Goal: Task Accomplishment & Management: Manage account settings

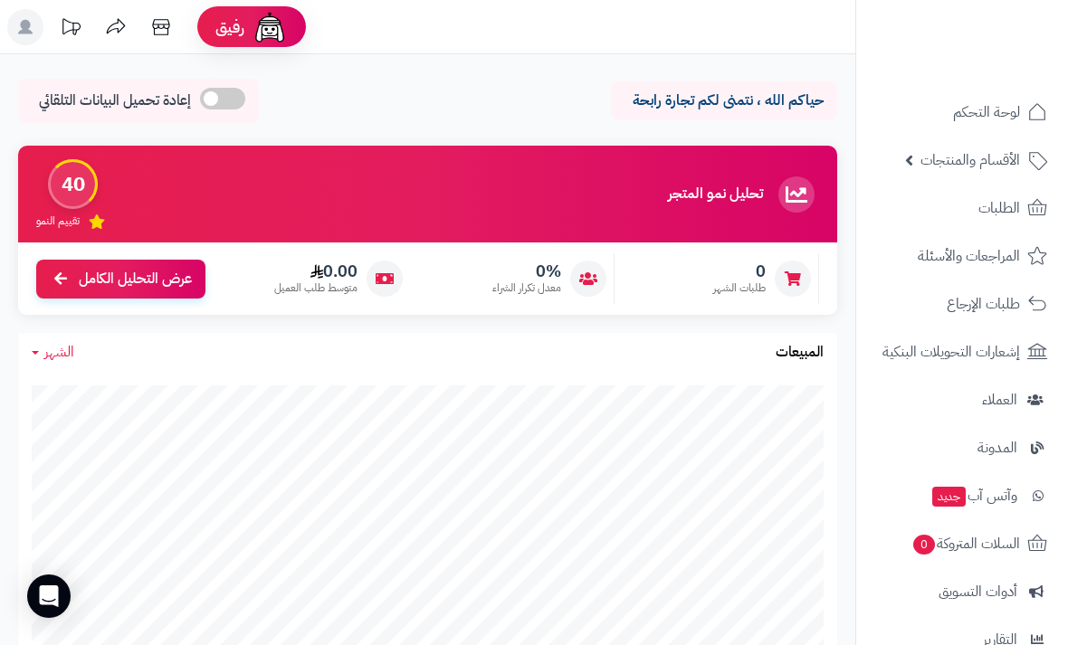
click at [213, 96] on span at bounding box center [222, 99] width 45 height 22
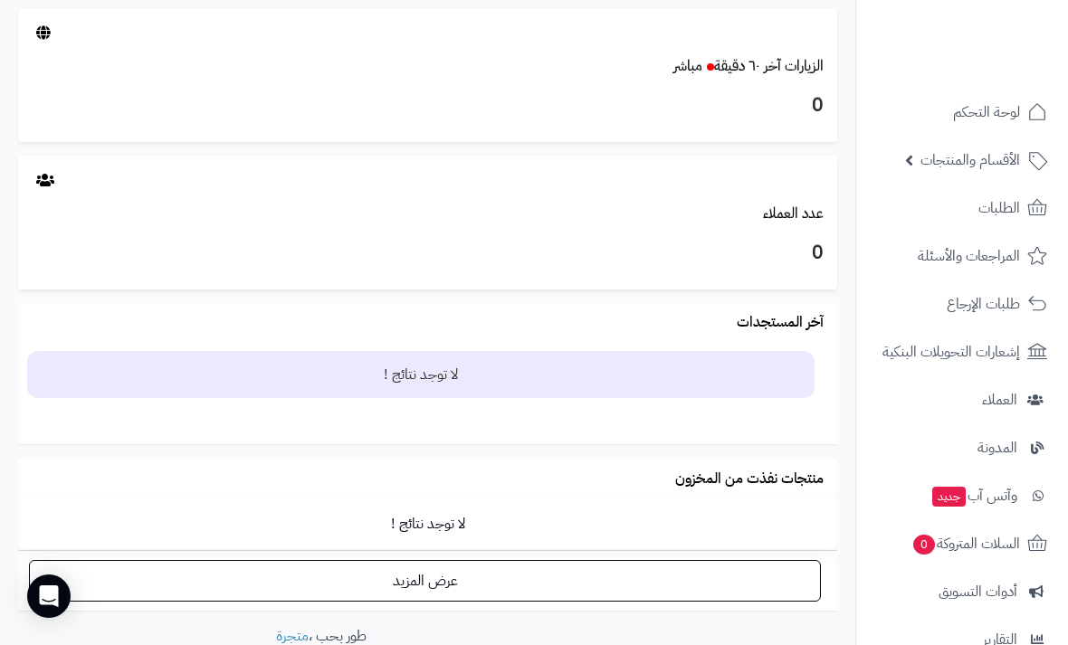
scroll to position [1098, 0]
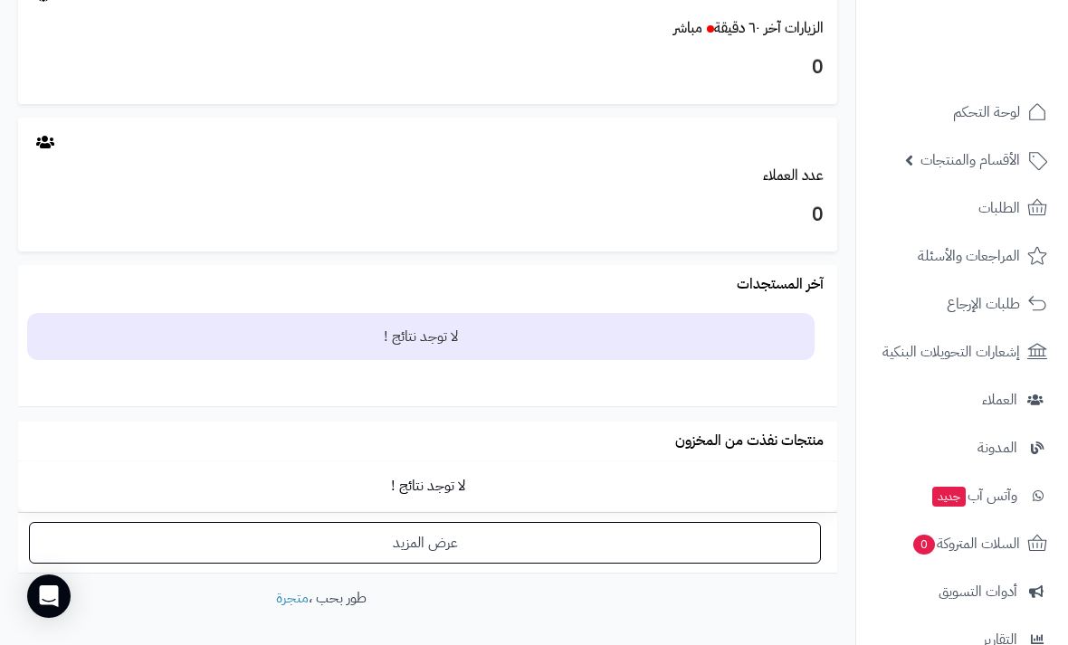
click at [180, 534] on link "عرض المزيد" at bounding box center [425, 543] width 792 height 42
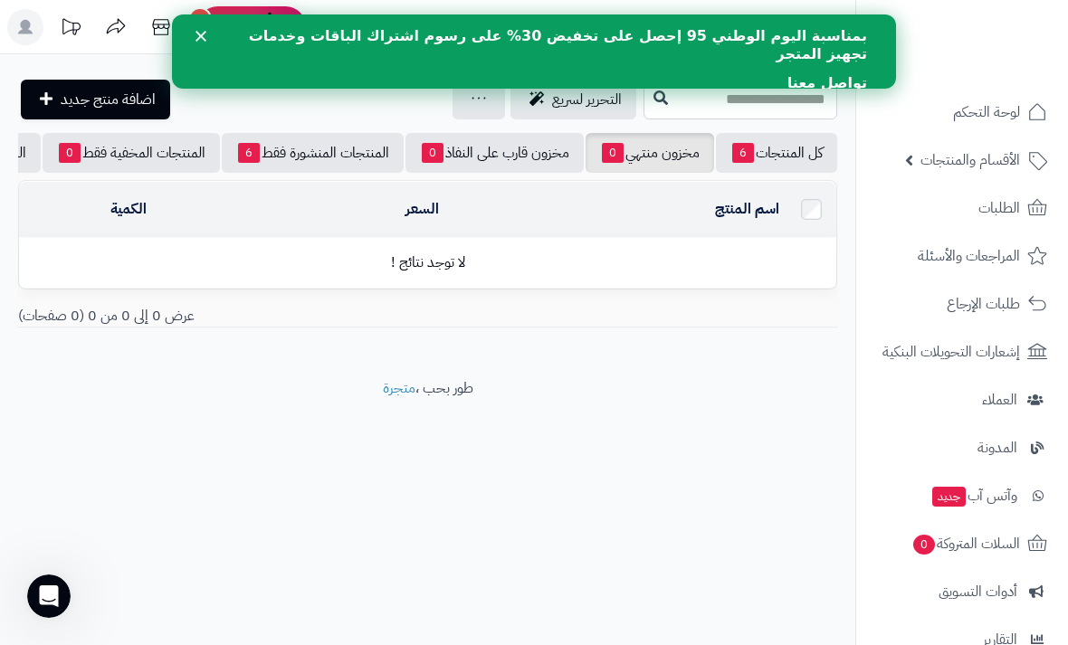
click at [847, 74] on link "تواصل معنا" at bounding box center [827, 84] width 80 height 20
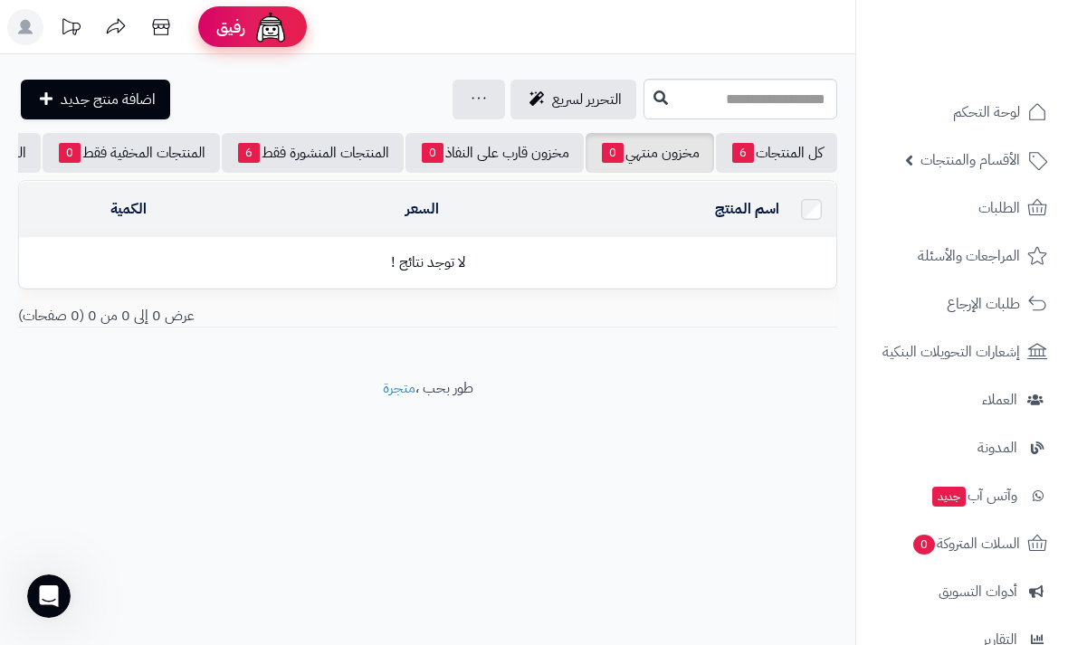
click at [255, 18] on img at bounding box center [270, 27] width 36 height 36
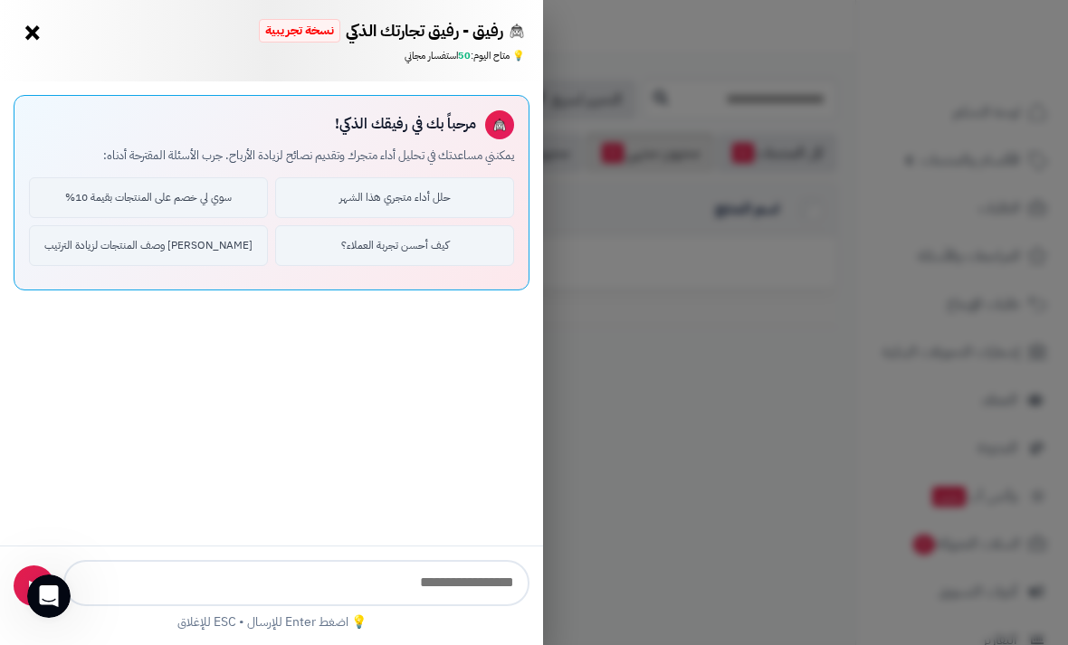
click at [639, 422] on div "رفيق - رفيق تجارتك الذكي نسخة تجريبية ⭐ تاجر متنامي × 💡 متاح اليوم: 50 استفسار …" at bounding box center [534, 322] width 1068 height 645
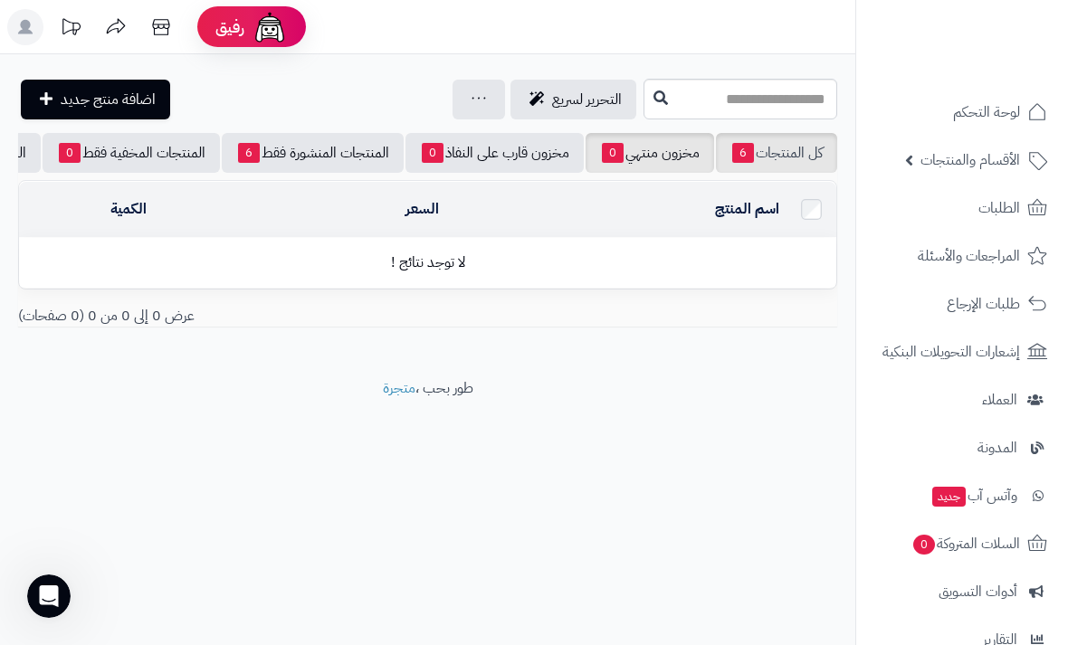
click at [774, 146] on link "كل المنتجات 6" at bounding box center [776, 153] width 121 height 40
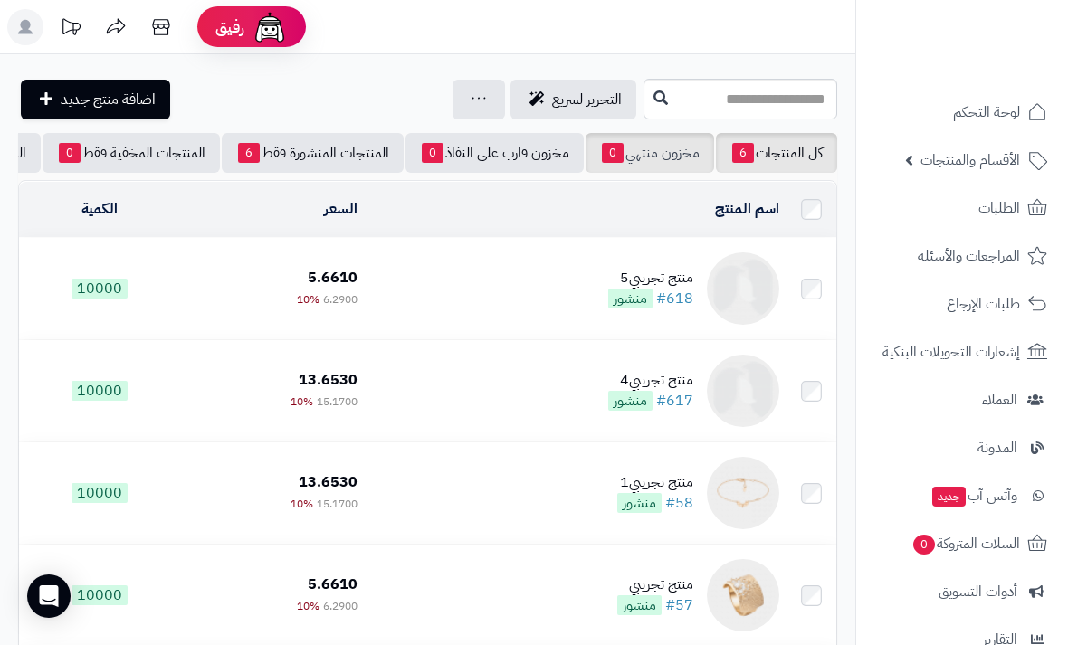
click at [652, 150] on link "مخزون منتهي 0" at bounding box center [650, 153] width 129 height 40
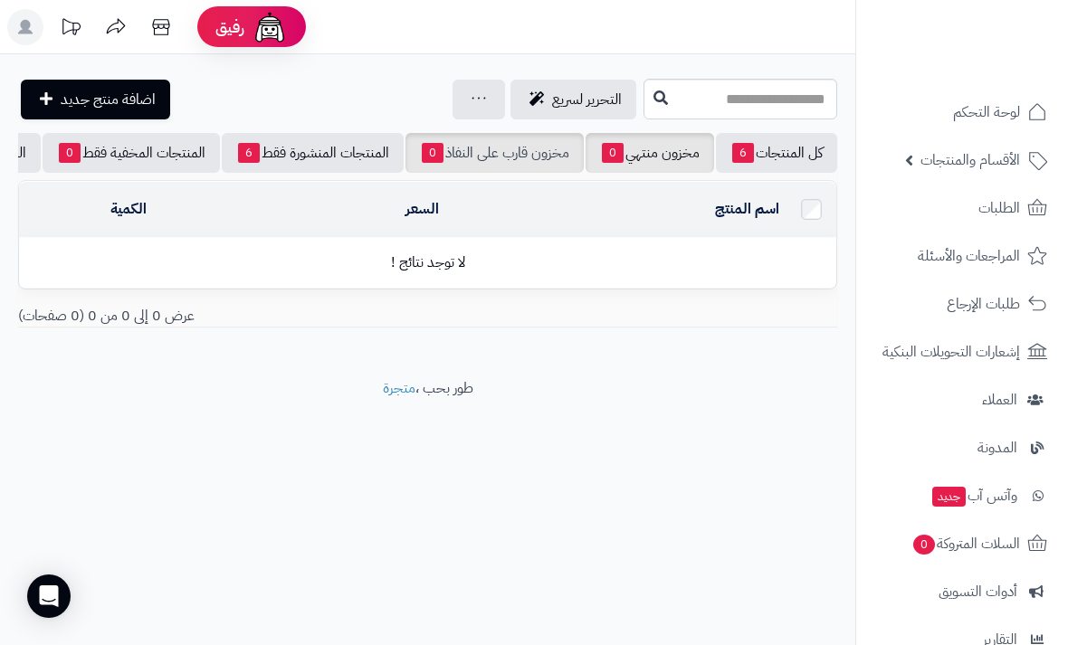
click at [511, 138] on link "مخزون قارب على النفاذ 0" at bounding box center [494, 153] width 178 height 40
click at [788, 149] on link "كل المنتجات 6" at bounding box center [776, 153] width 121 height 40
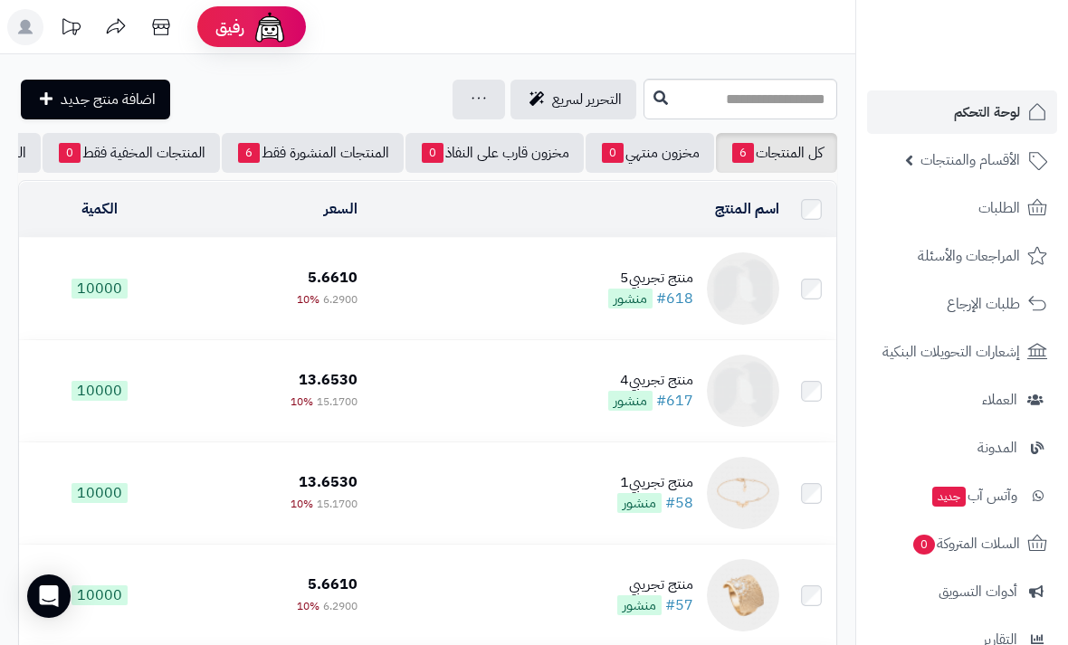
click at [994, 114] on span "لوحة التحكم" at bounding box center [987, 112] width 66 height 25
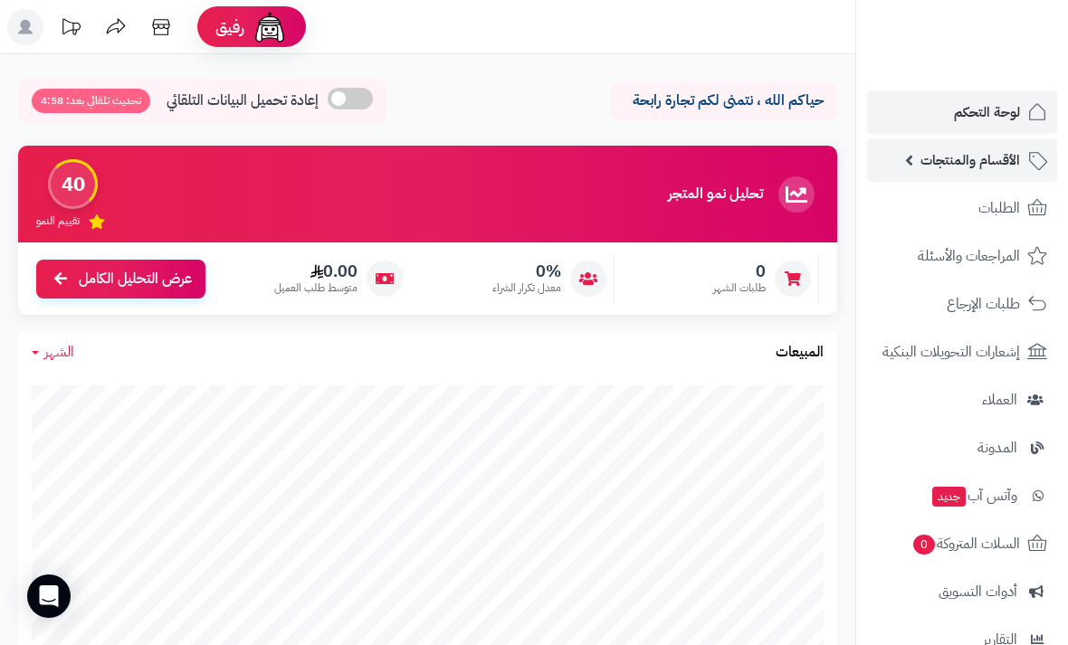
click at [993, 160] on span "الأقسام والمنتجات" at bounding box center [970, 160] width 100 height 25
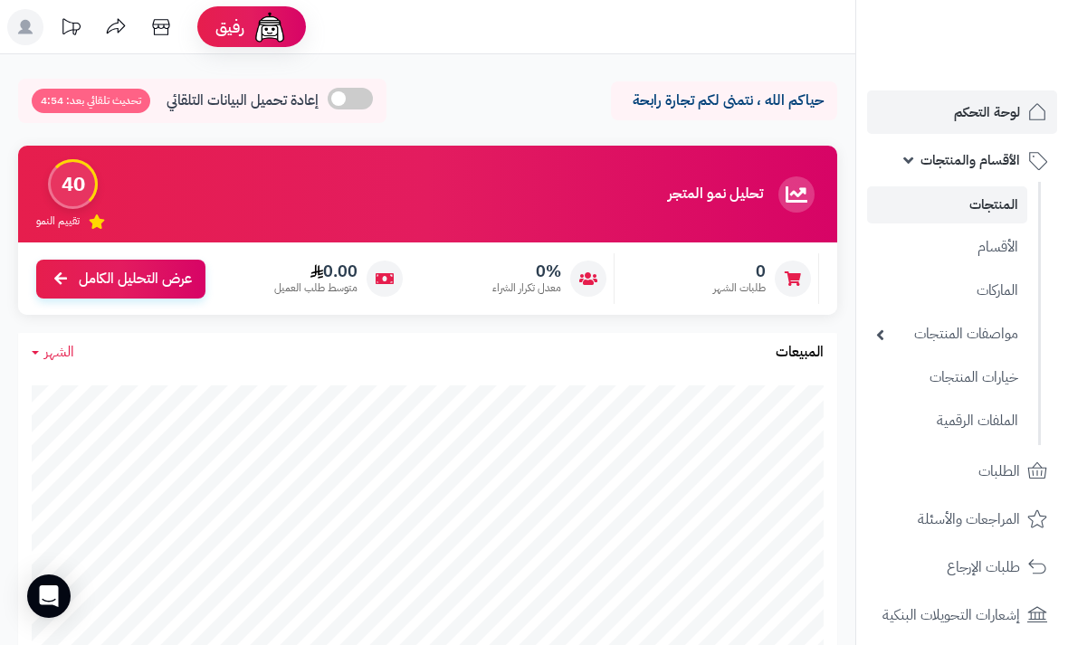
click at [1000, 203] on link "المنتجات" at bounding box center [947, 204] width 160 height 37
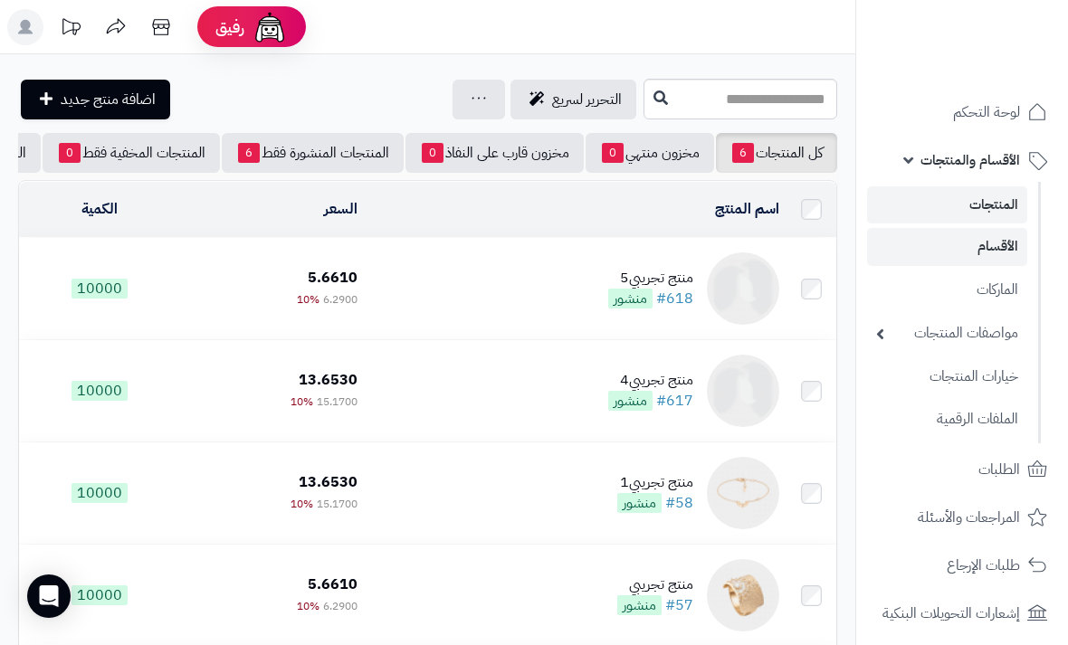
click at [990, 249] on link "الأقسام" at bounding box center [947, 246] width 160 height 37
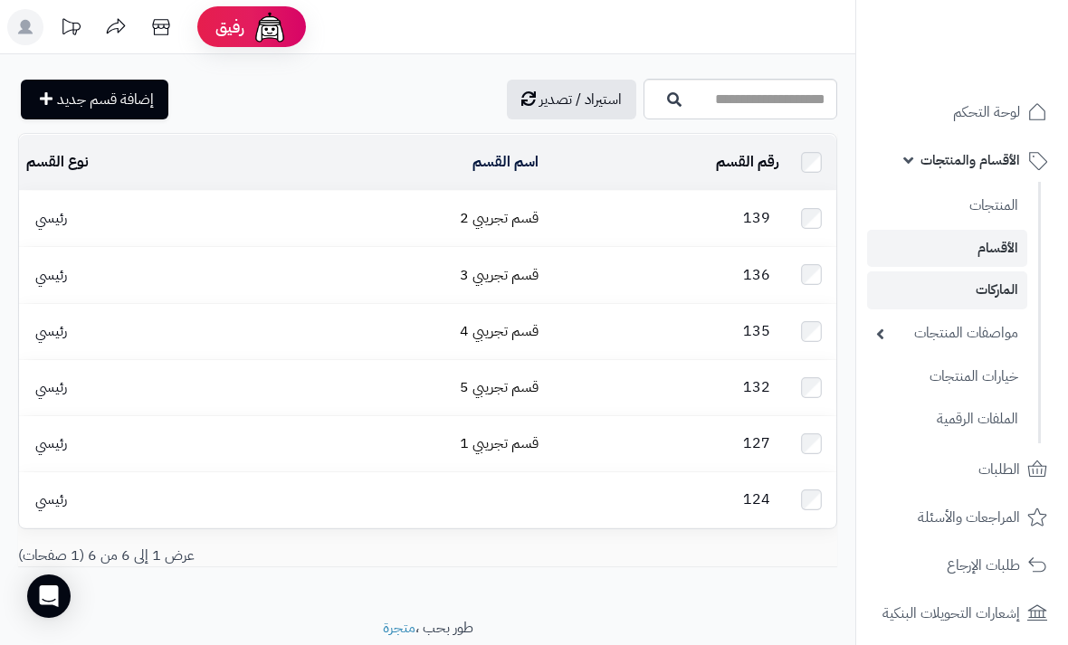
click at [1003, 281] on link "الماركات" at bounding box center [947, 290] width 160 height 37
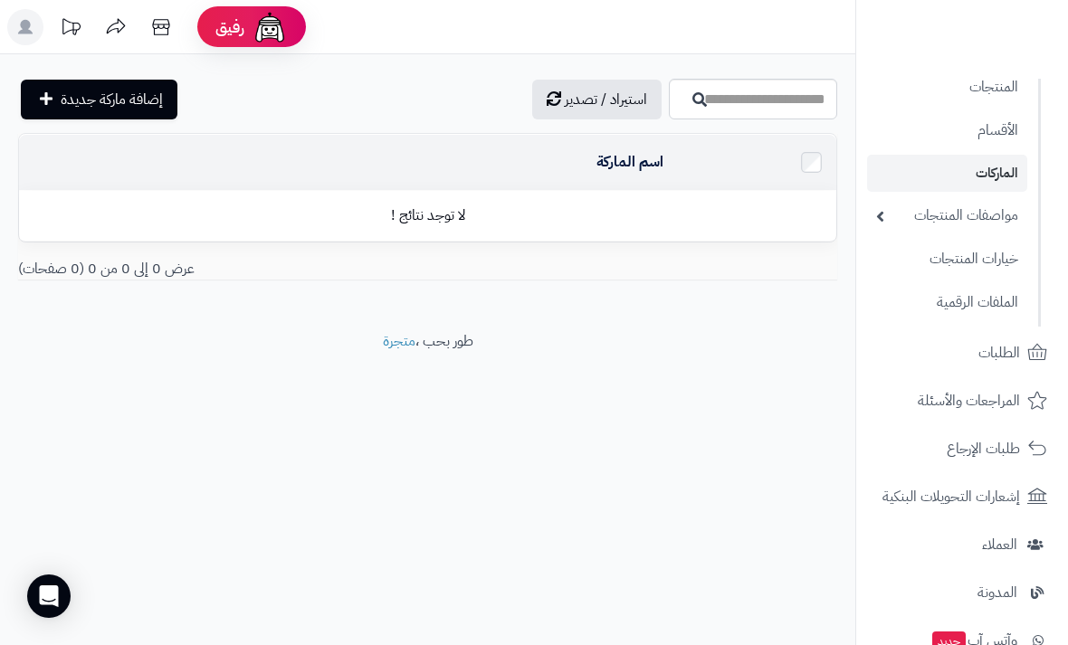
scroll to position [126, 0]
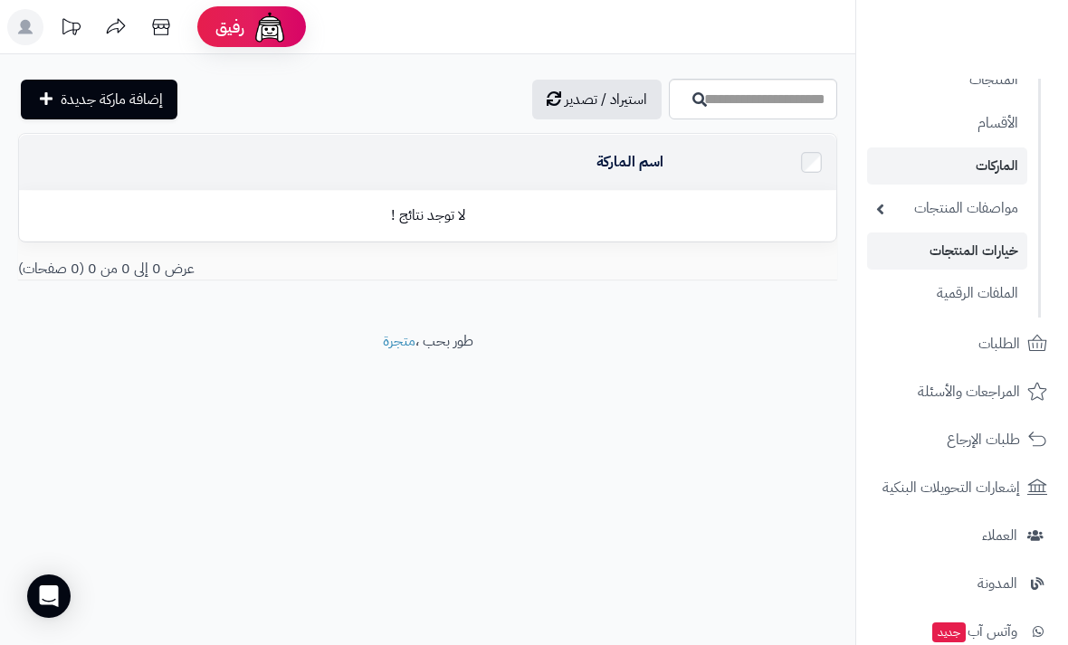
click at [983, 248] on link "خيارات المنتجات" at bounding box center [947, 251] width 160 height 37
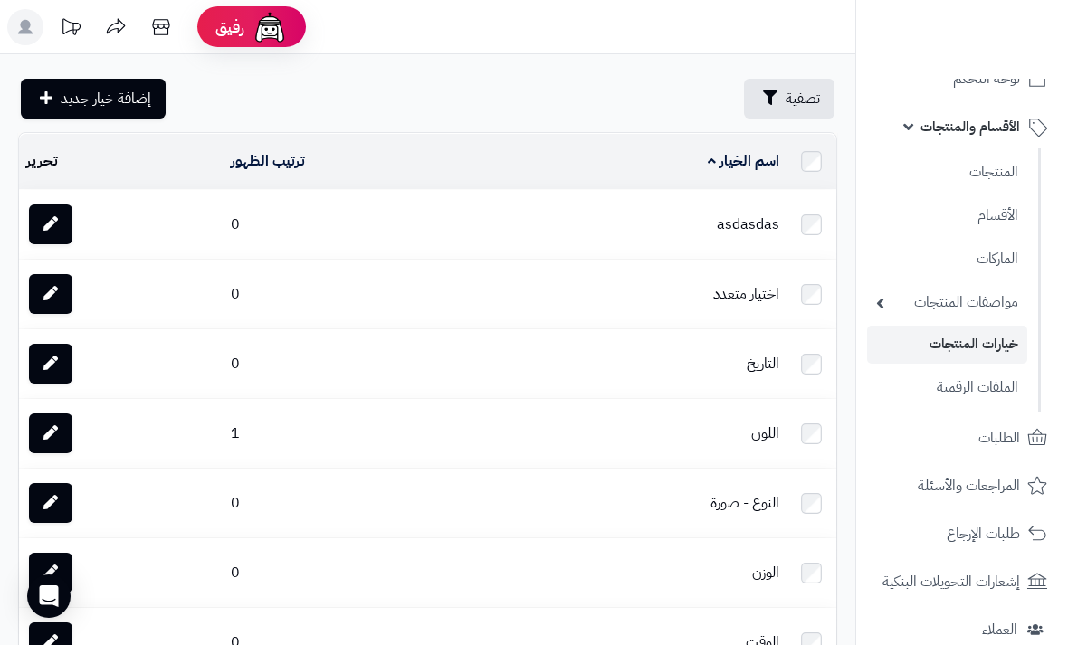
scroll to position [54, 0]
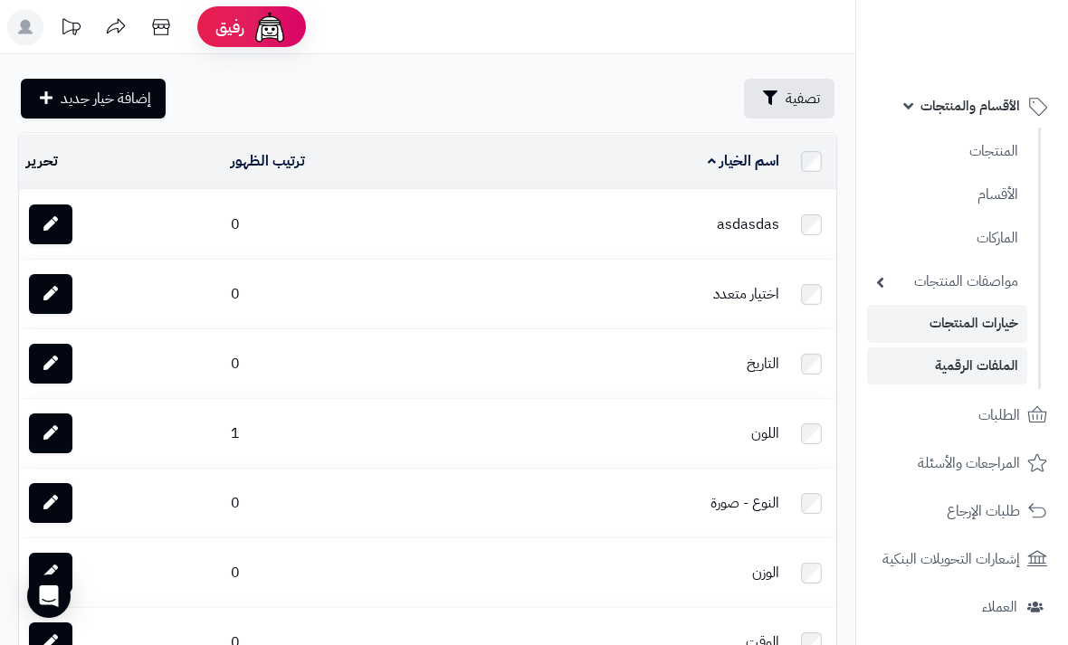
click at [995, 356] on link "الملفات الرقمية" at bounding box center [947, 366] width 160 height 37
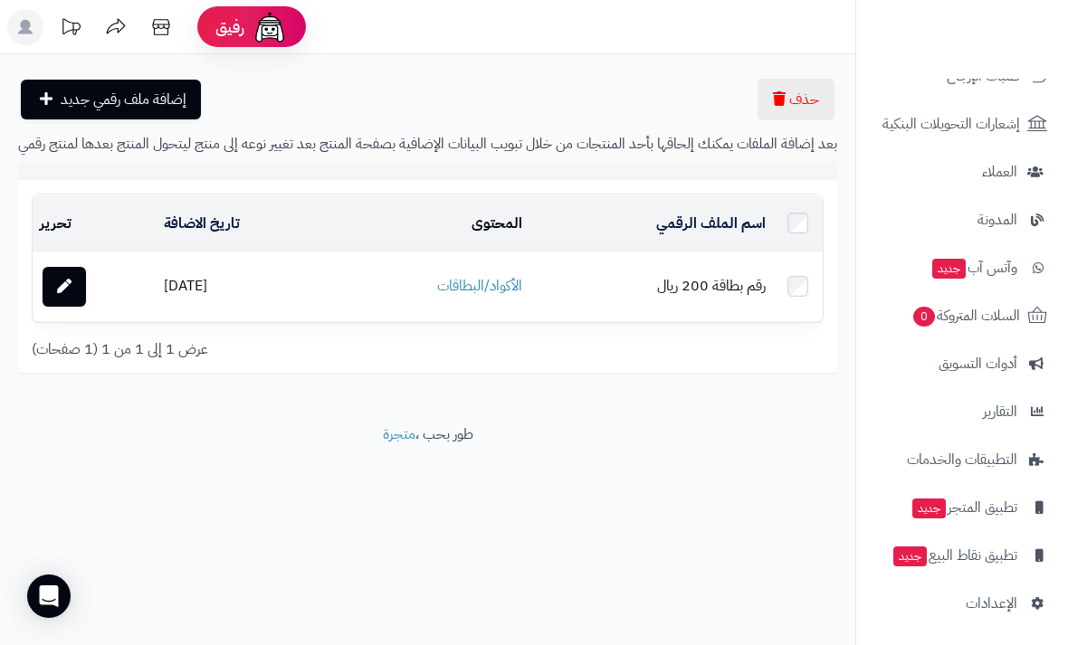
scroll to position [490, 0]
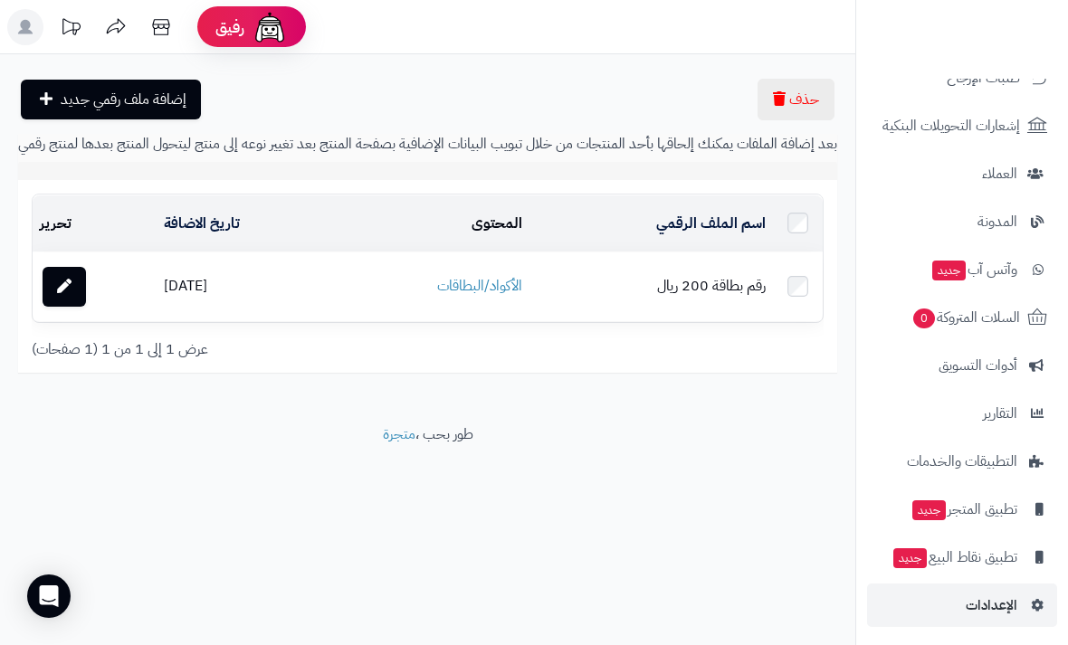
click at [1011, 593] on span "الإعدادات" at bounding box center [992, 605] width 52 height 25
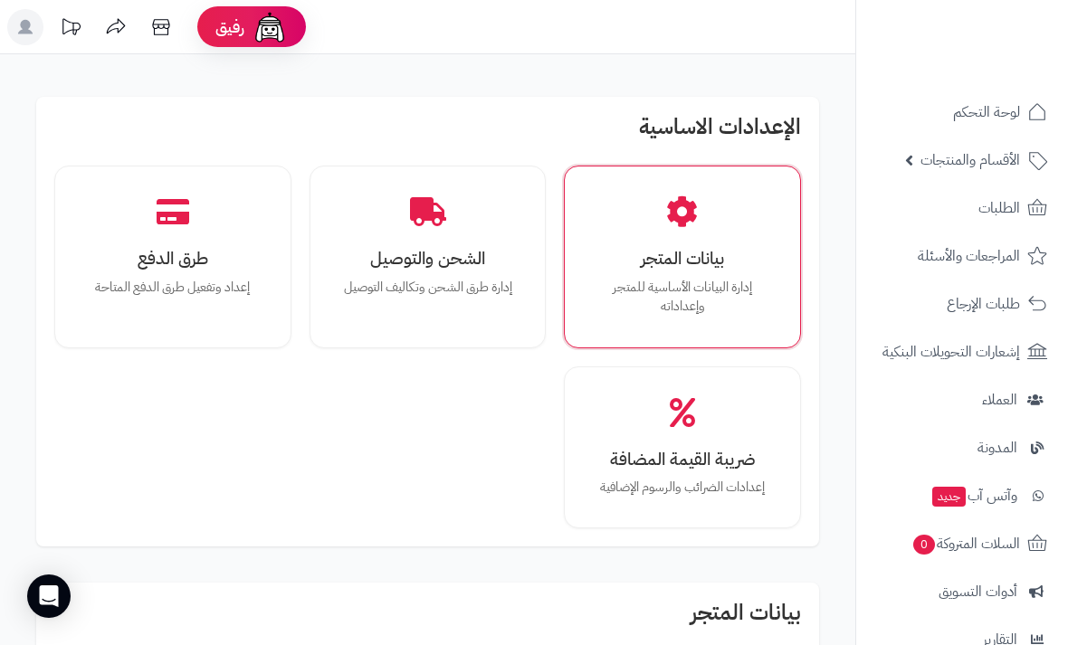
click at [719, 238] on div "بيانات المتجر إدارة البيانات الأساسية للمتجر وإعداداته" at bounding box center [682, 256] width 210 height 155
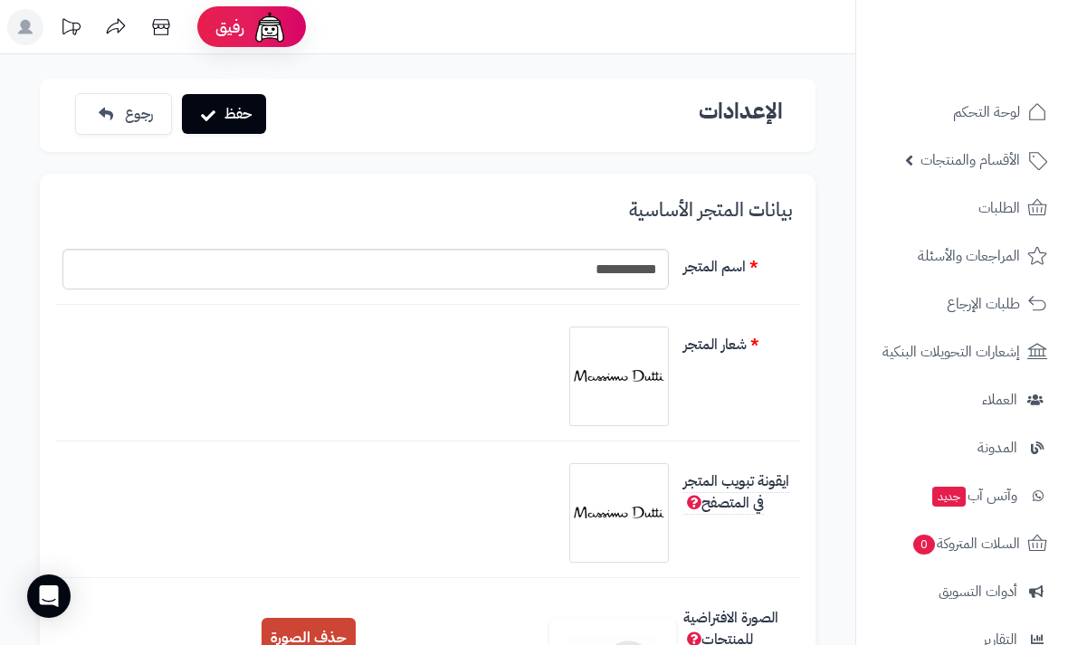
click at [28, 22] on icon at bounding box center [25, 27] width 14 height 14
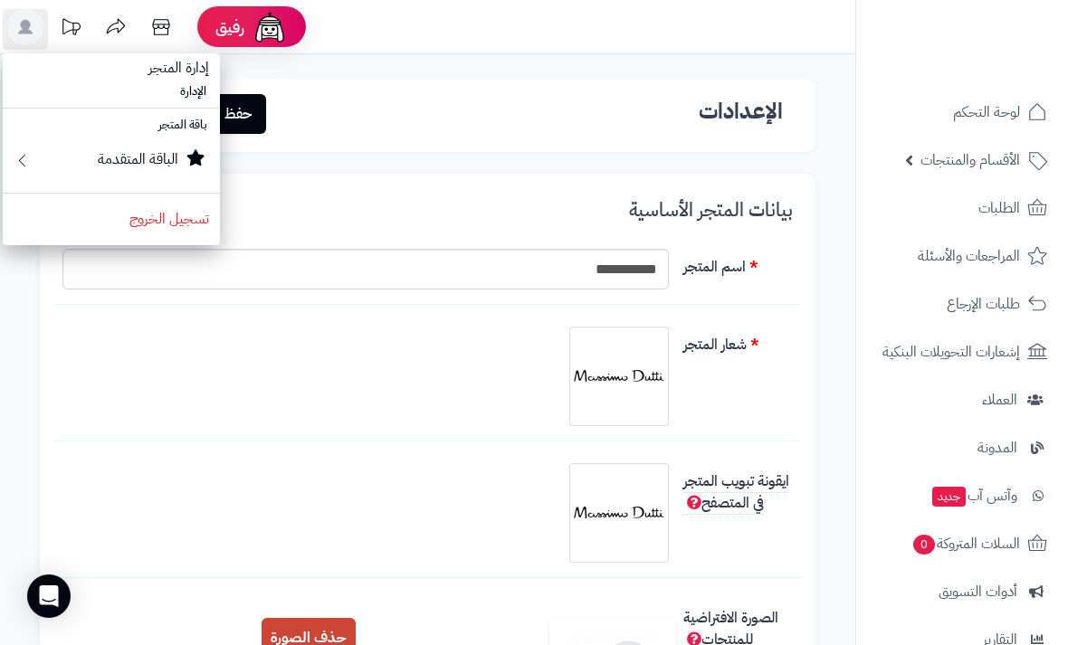
click at [186, 80] on span "إدارة المتجر" at bounding box center [179, 67] width 82 height 43
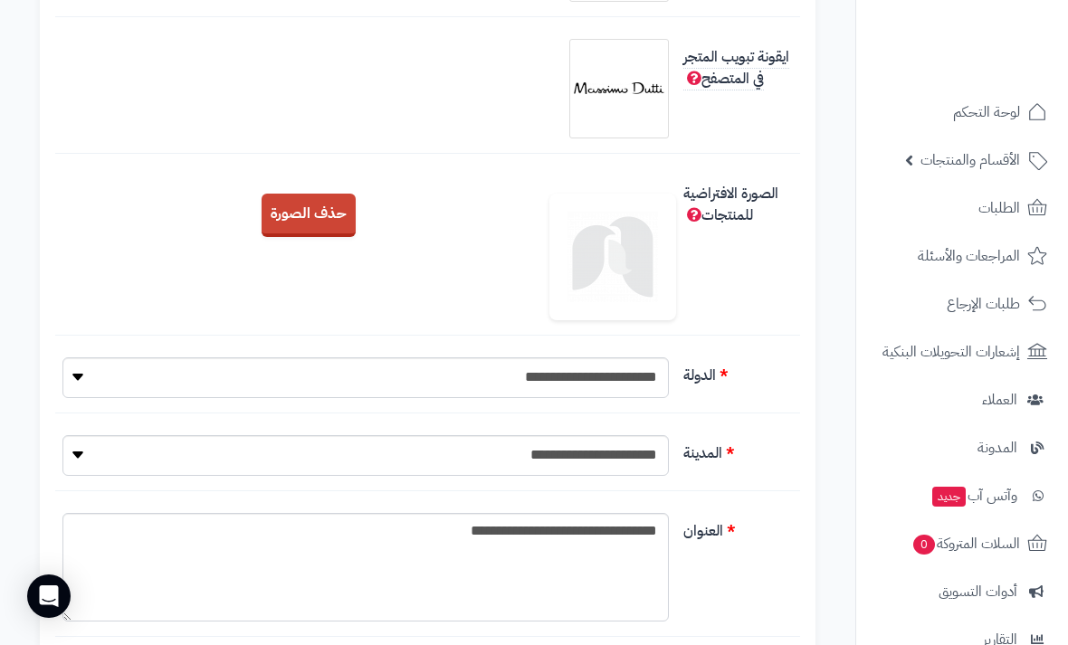
scroll to position [425, 0]
click at [518, 454] on select "**********" at bounding box center [365, 454] width 606 height 41
select select "***"
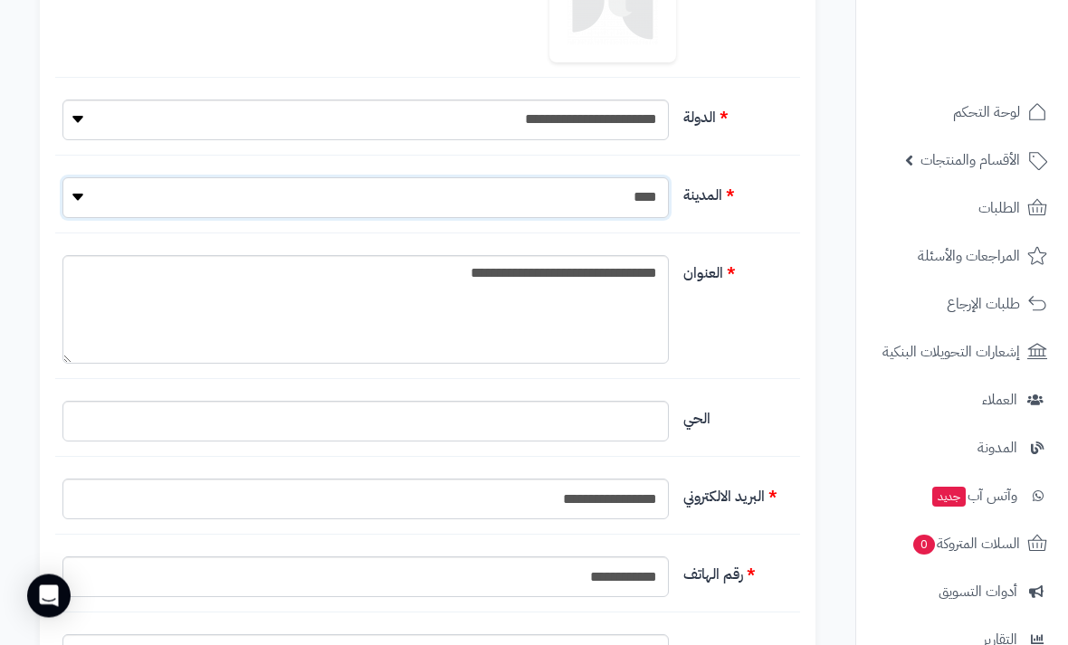
scroll to position [690, 0]
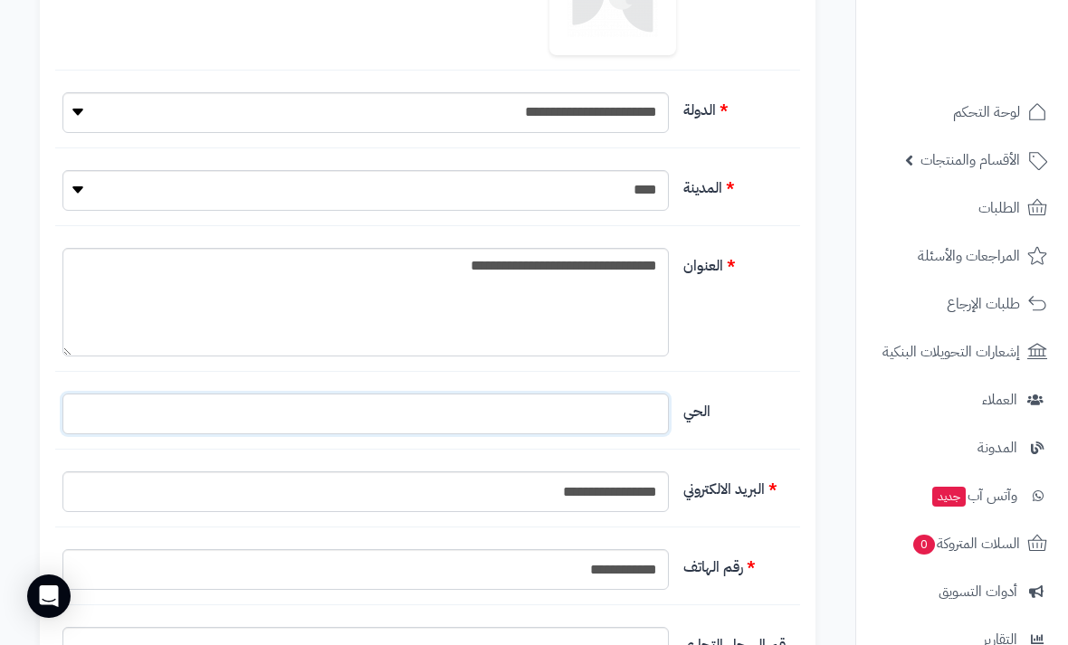
click at [586, 408] on input "البريد الالكتروني" at bounding box center [365, 414] width 606 height 41
type input "*"
type input "********"
click at [631, 277] on textarea "**********" at bounding box center [365, 302] width 606 height 109
click at [500, 258] on textarea "**********" at bounding box center [365, 302] width 606 height 109
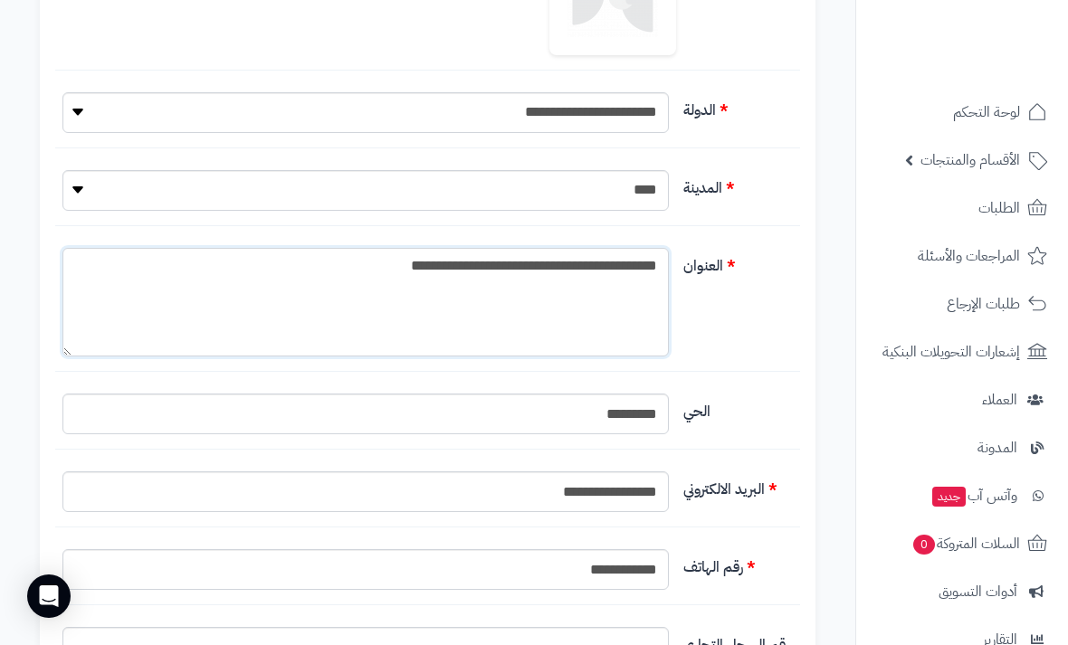
click at [349, 280] on textarea "**********" at bounding box center [365, 302] width 606 height 109
type textarea "**********"
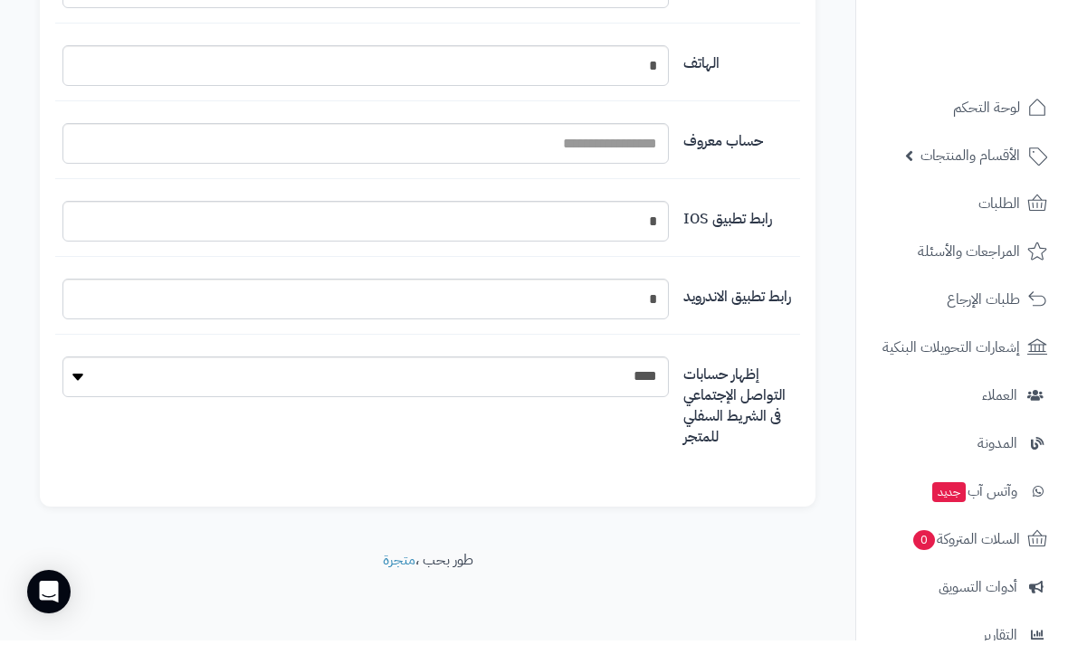
scroll to position [2210, 0]
